Goal: Information Seeking & Learning: Learn about a topic

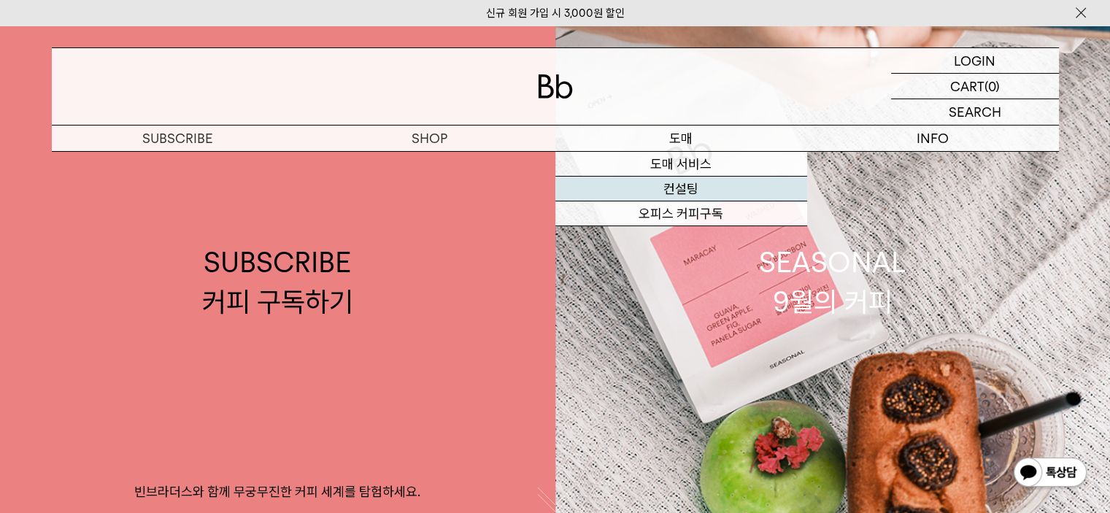
click at [692, 192] on link "컨설팅" at bounding box center [681, 189] width 252 height 25
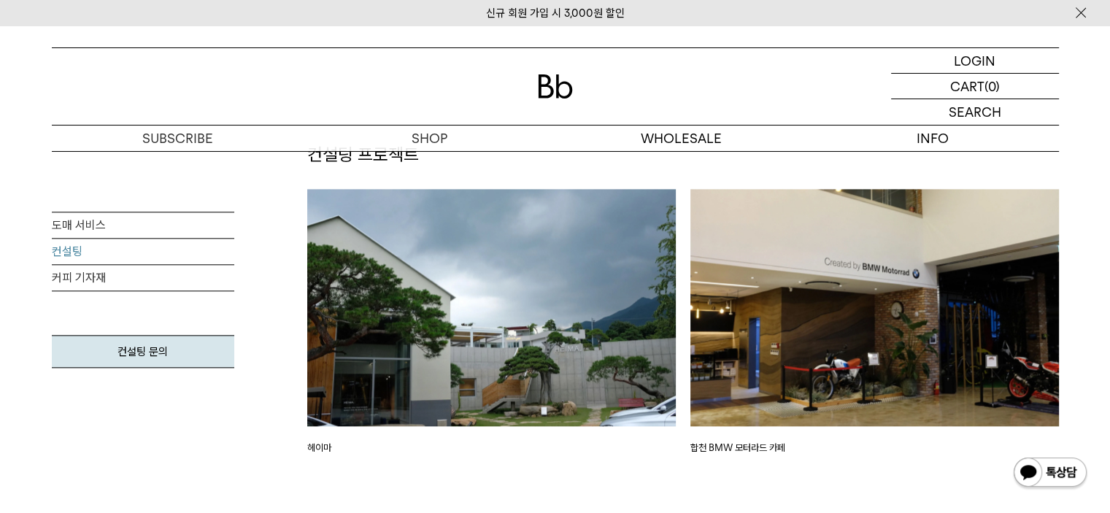
scroll to position [1674, 0]
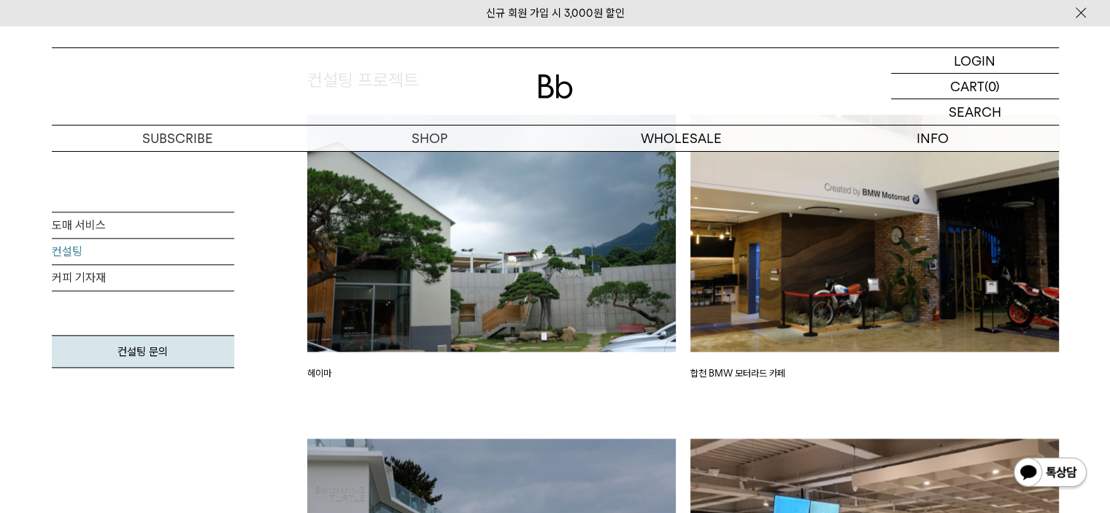
click at [436, 255] on img at bounding box center [491, 233] width 368 height 237
click at [813, 257] on img at bounding box center [874, 233] width 368 height 237
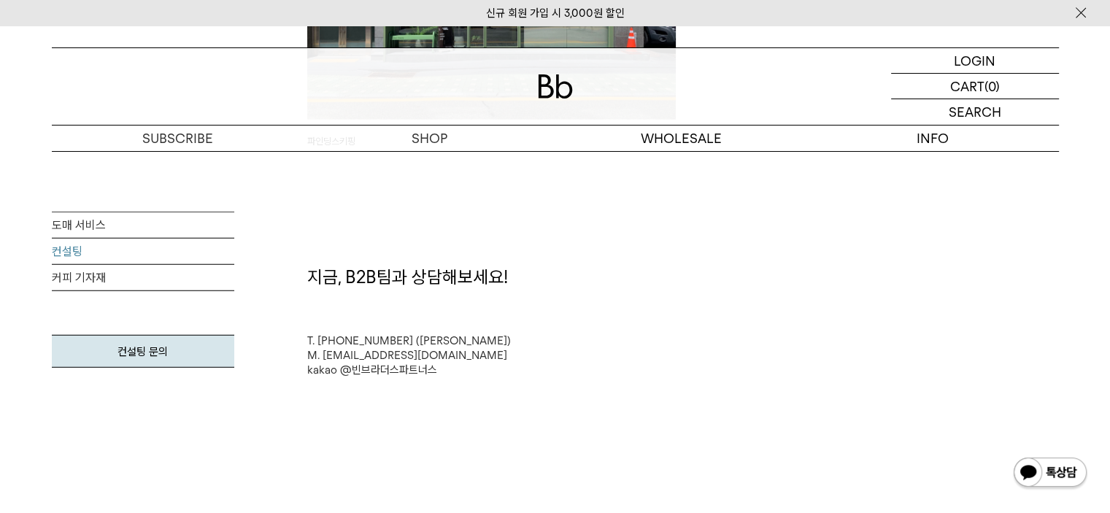
scroll to position [3851, 0]
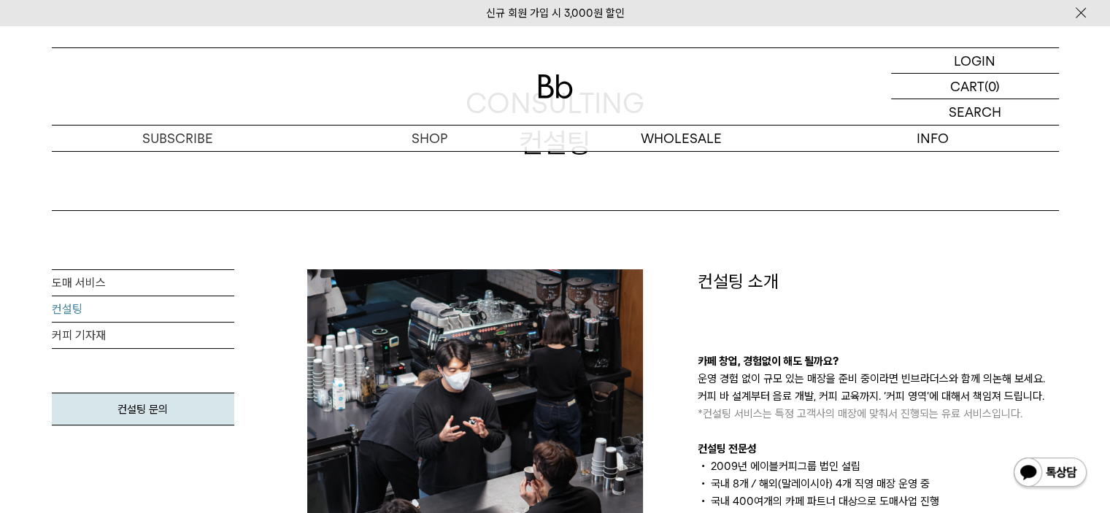
scroll to position [0, 0]
